Goal: Find specific page/section: Find specific page/section

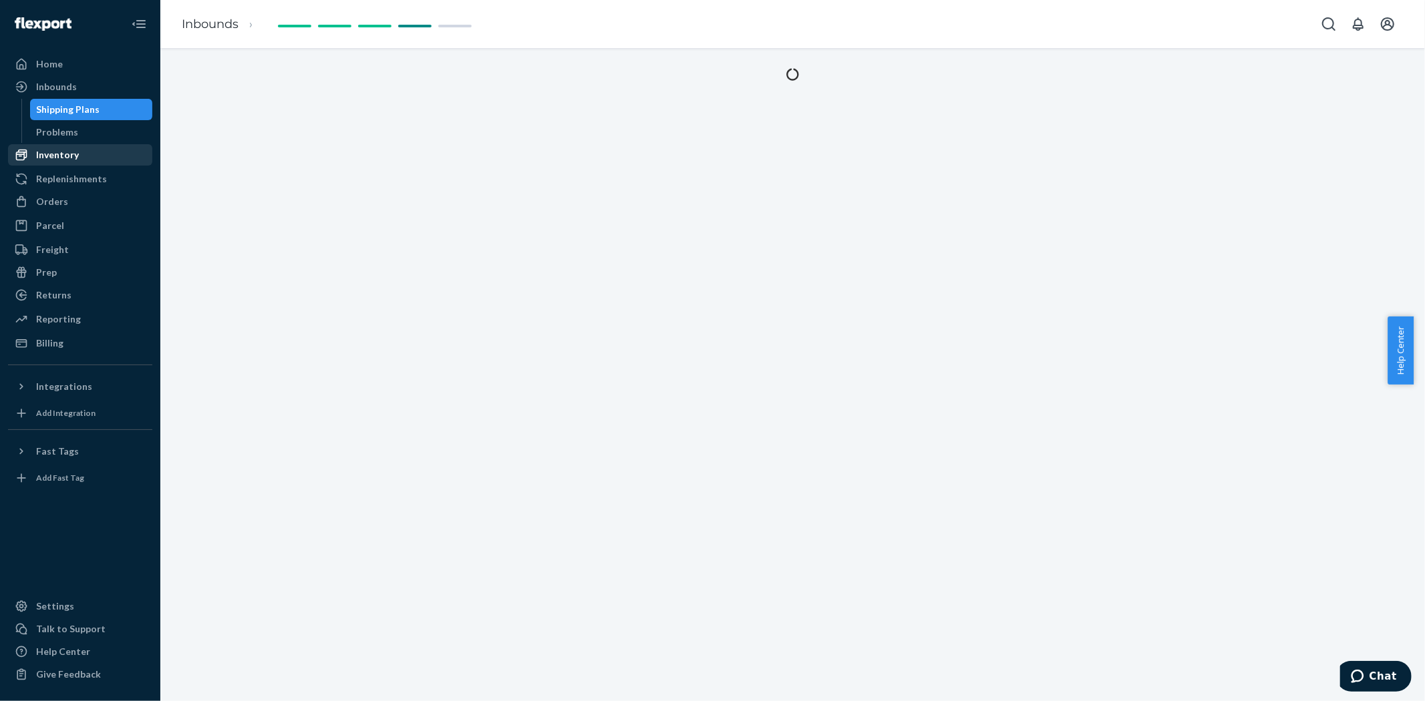
click at [51, 150] on div "Inventory" at bounding box center [57, 154] width 43 height 13
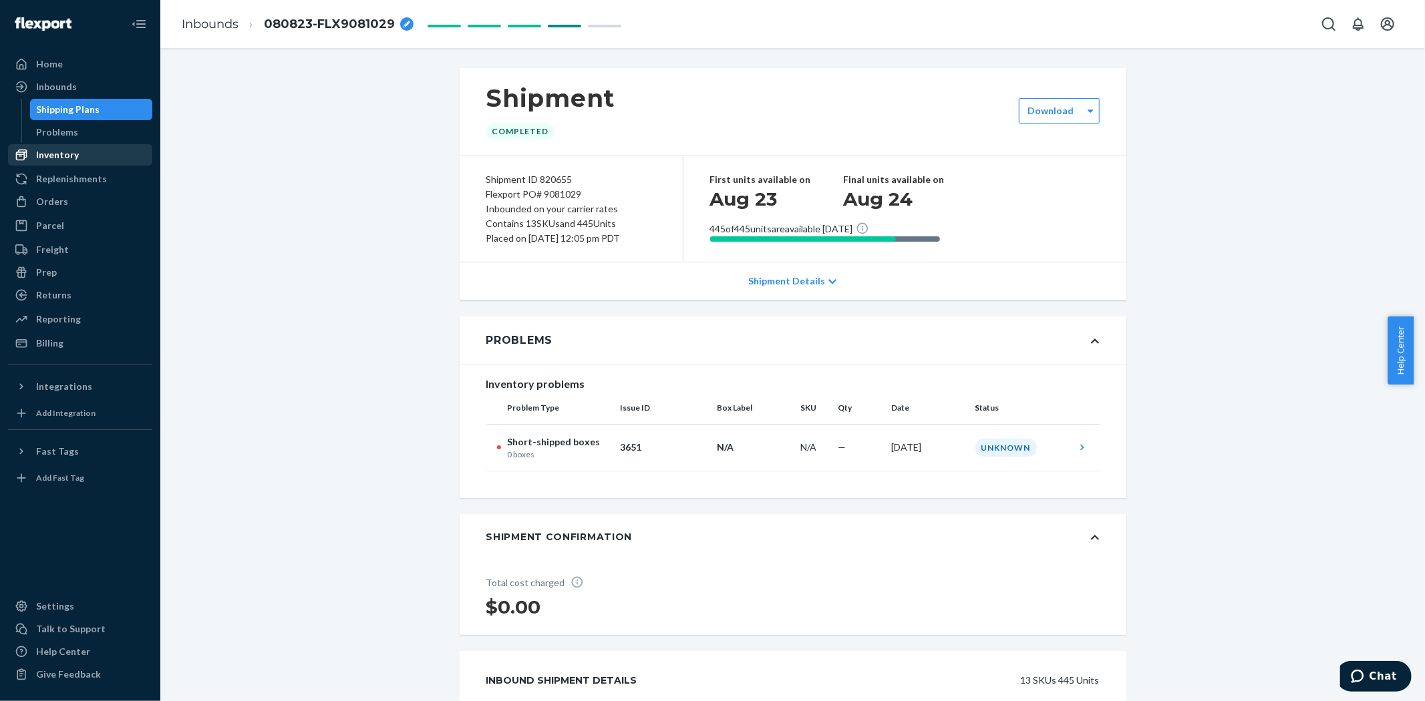
click at [56, 146] on div "Inventory" at bounding box center [80, 155] width 142 height 19
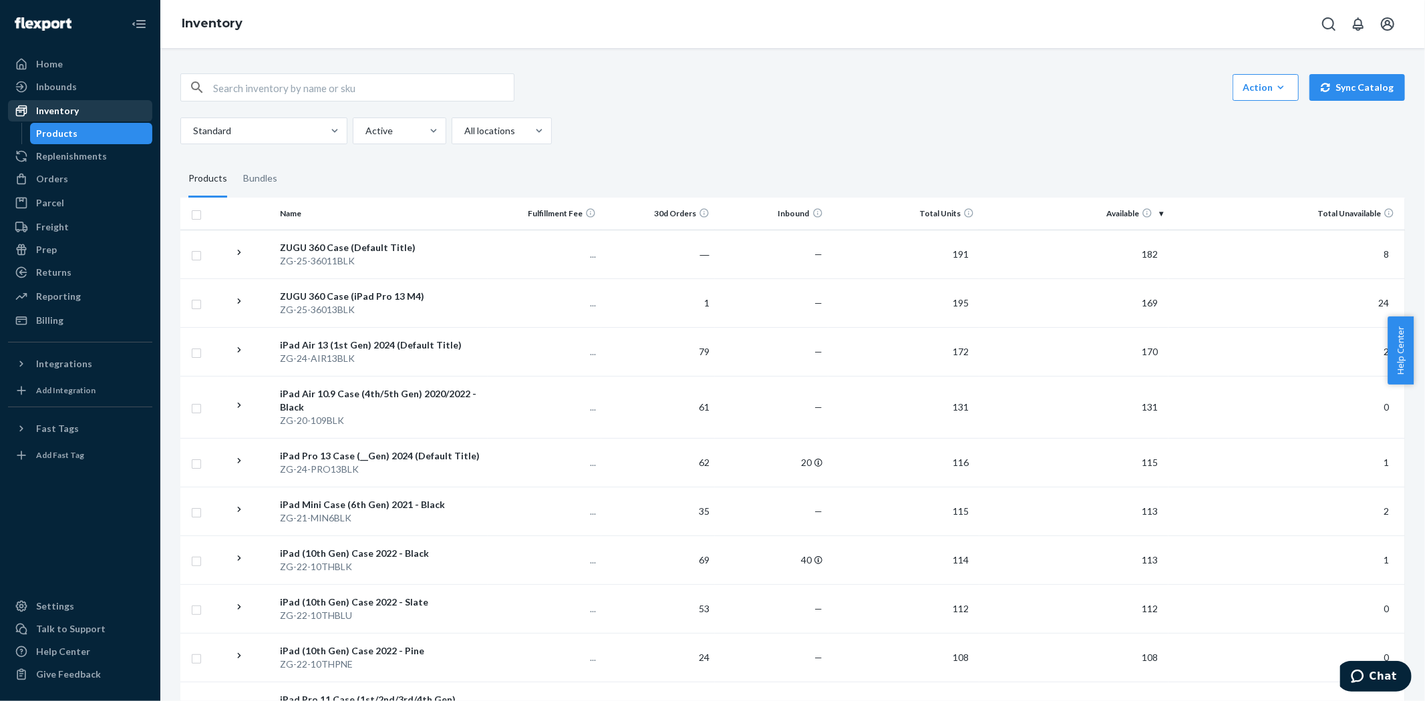
click at [64, 108] on div "Inventory" at bounding box center [57, 110] width 43 height 13
click at [262, 83] on input "text" at bounding box center [363, 87] width 301 height 27
type input "zg-25"
